Goal: Contribute content

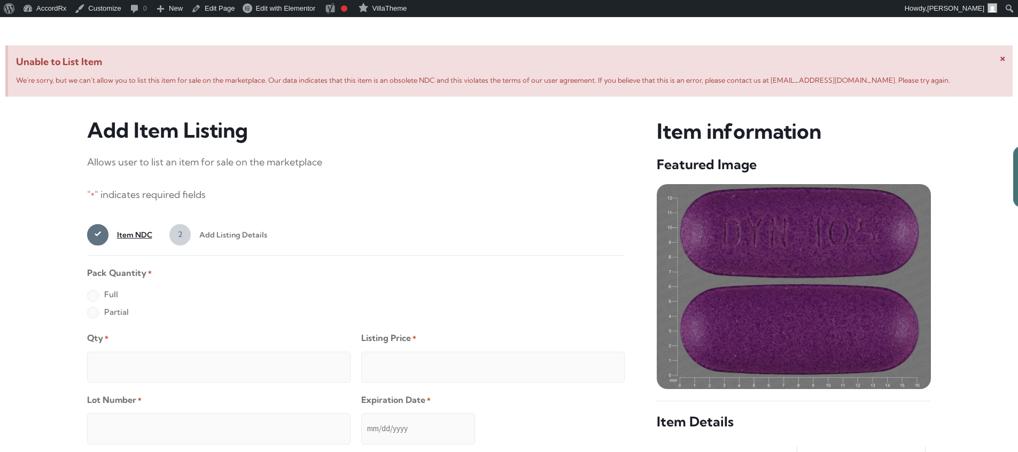
scroll to position [410, 0]
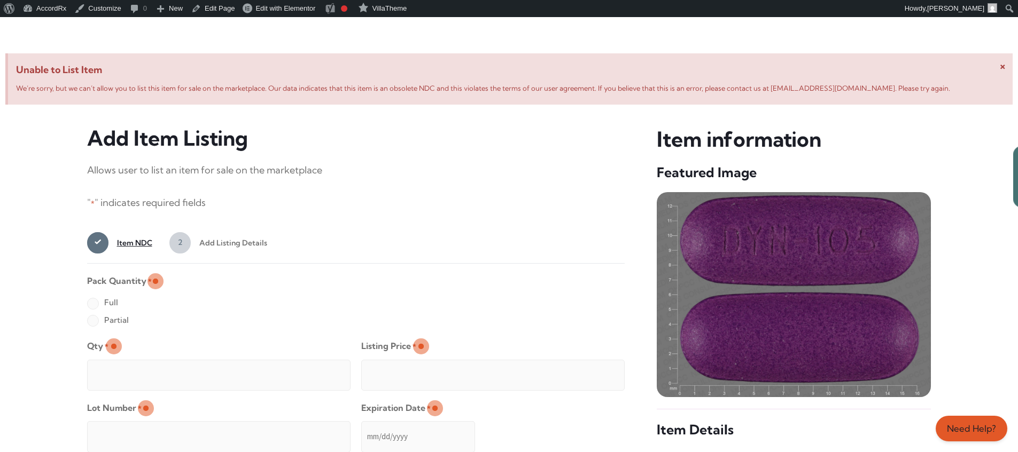
click at [92, 304] on label "Full" at bounding box center [102, 302] width 31 height 17
click at [0, 0] on input "Full" at bounding box center [0, 0] width 0 height 0
click at [127, 363] on input "Qty *" at bounding box center [218, 375] width 263 height 31
type input "2"
click at [595, 372] on input "Listing Price *" at bounding box center [492, 375] width 263 height 31
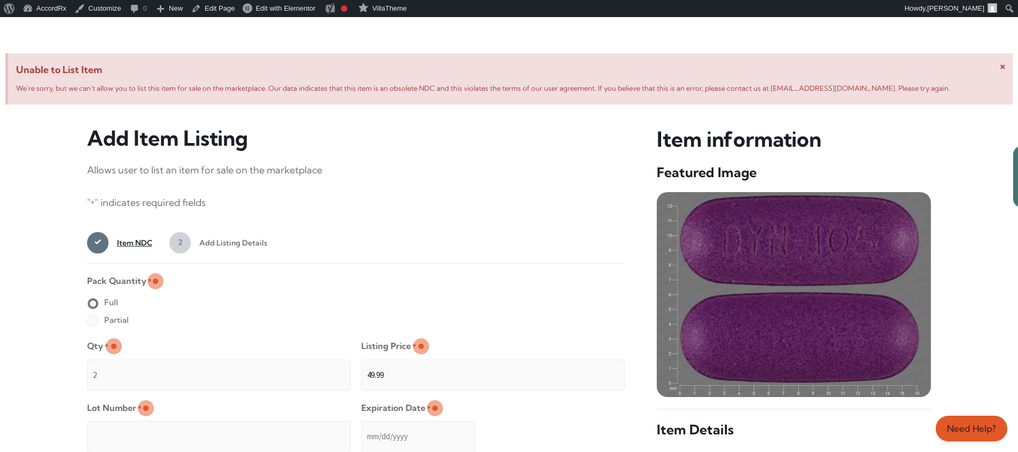
type input "49.99"
click at [288, 429] on input "Lot Number *" at bounding box center [218, 436] width 263 height 31
type input "TEST23456"
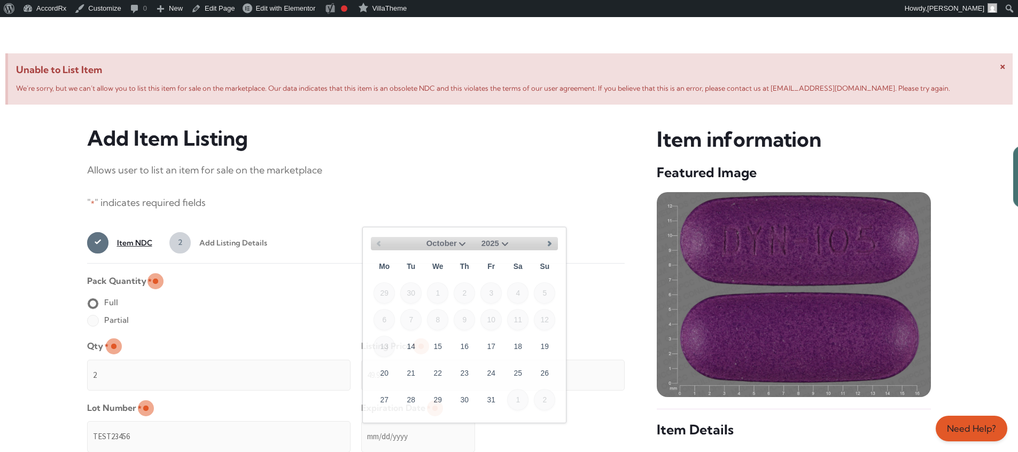
click at [362, 426] on input "Expiration Date *" at bounding box center [418, 436] width 114 height 31
click at [461, 243] on select "October November December" at bounding box center [443, 243] width 51 height 13
click at [549, 395] on link "30" at bounding box center [544, 399] width 21 height 21
type input "[DATE]"
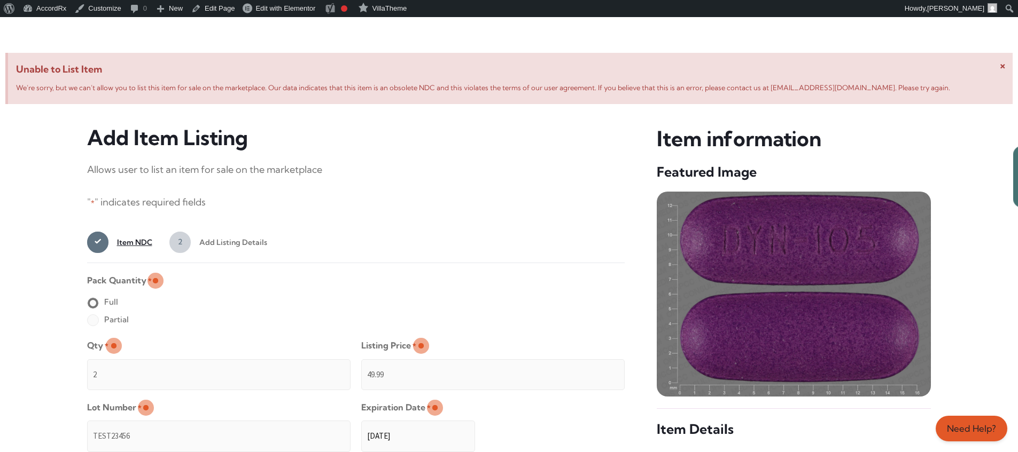
scroll to position [853, 0]
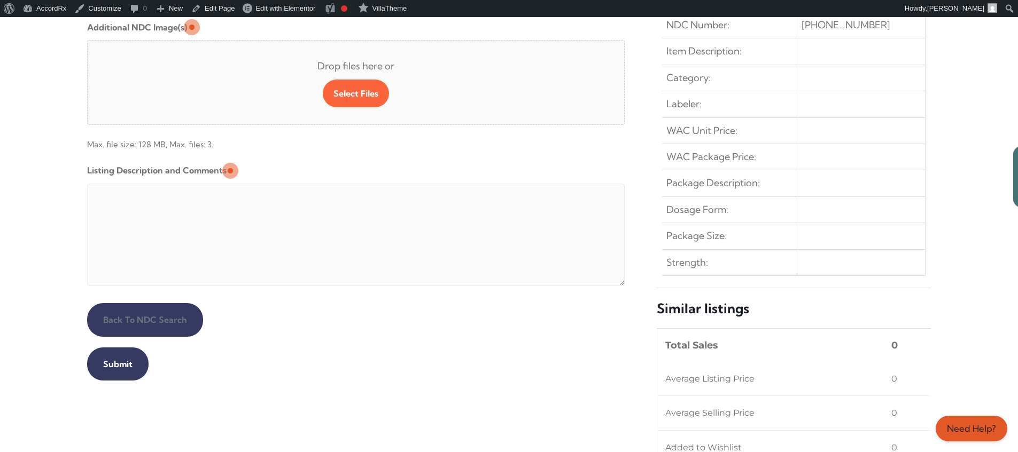
click at [346, 186] on textarea "Listing Description and Comments" at bounding box center [356, 235] width 538 height 103
type textarea "Automated Testing - list comment from [MEDICAL_DATA][DOMAIN_NAME]"
click at [116, 364] on input "Submit" at bounding box center [117, 364] width 61 height 33
